Goal: Information Seeking & Learning: Learn about a topic

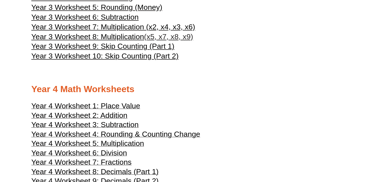
scroll to position [651, 0]
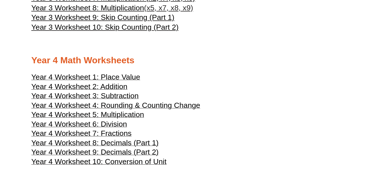
click at [100, 123] on span "Year 4 Worksheet 6: Division" at bounding box center [79, 124] width 96 height 8
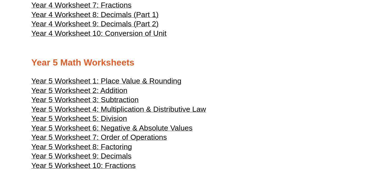
scroll to position [808, 0]
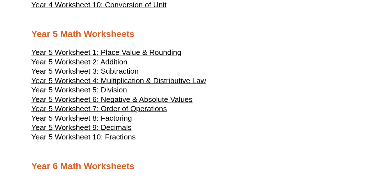
click at [150, 107] on span "Year 5 Worksheet 7: Order of Operations" at bounding box center [99, 109] width 136 height 8
click at [113, 139] on span "Year 5 Worksheet 10: Fractions" at bounding box center [83, 137] width 104 height 8
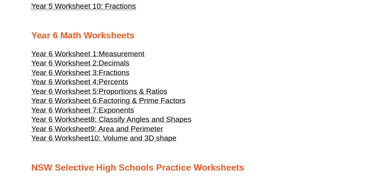
scroll to position [954, 0]
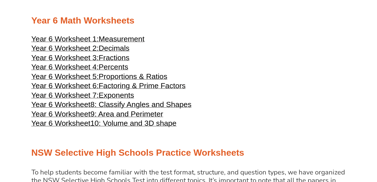
click at [120, 56] on span "Fractions" at bounding box center [114, 58] width 31 height 8
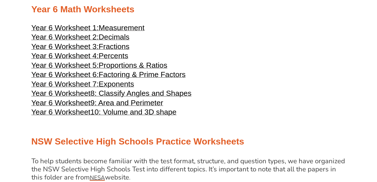
click at [106, 102] on span "9: Area and Perimeter" at bounding box center [126, 103] width 73 height 8
click at [107, 34] on span "Decimals" at bounding box center [114, 37] width 31 height 8
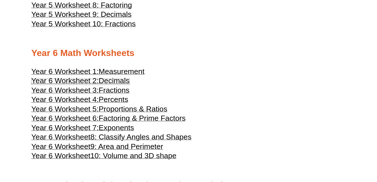
scroll to position [921, 0]
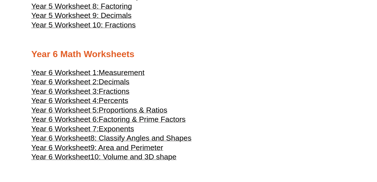
click at [118, 75] on span "Measurement" at bounding box center [122, 72] width 46 height 8
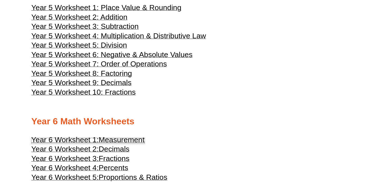
scroll to position [820, 0]
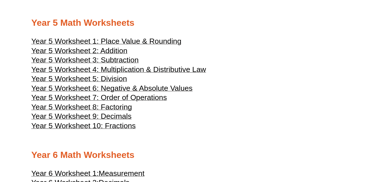
click at [166, 90] on span "Year 5 Worksheet 6: Negative & Absolute Values" at bounding box center [111, 88] width 161 height 8
click at [144, 38] on span "Year 5 Worksheet 1: Place Value & Rounding" at bounding box center [106, 41] width 150 height 8
click at [156, 91] on span "Year 5 Worksheet 6: Negative & Absolute Values" at bounding box center [111, 88] width 161 height 8
click at [90, 58] on span "Year 5 Worksheet 3: Subtraction" at bounding box center [84, 60] width 107 height 8
click at [126, 71] on span "Year 5 Worksheet 4: Multiplication & Distributive Law" at bounding box center [118, 69] width 175 height 8
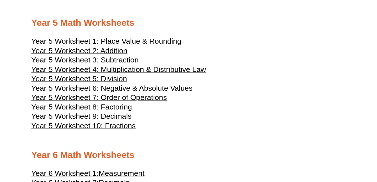
click at [111, 79] on span "Year 5 Worksheet 5: Division" at bounding box center [79, 79] width 96 height 8
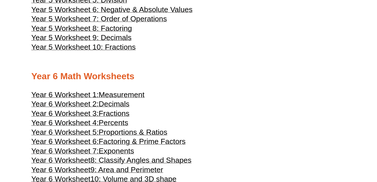
scroll to position [943, 0]
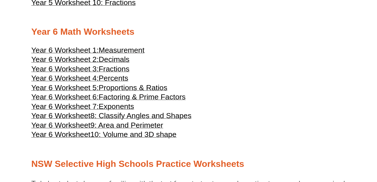
click at [125, 49] on span "Measurement" at bounding box center [122, 50] width 46 height 8
